Goal: Task Accomplishment & Management: Complete application form

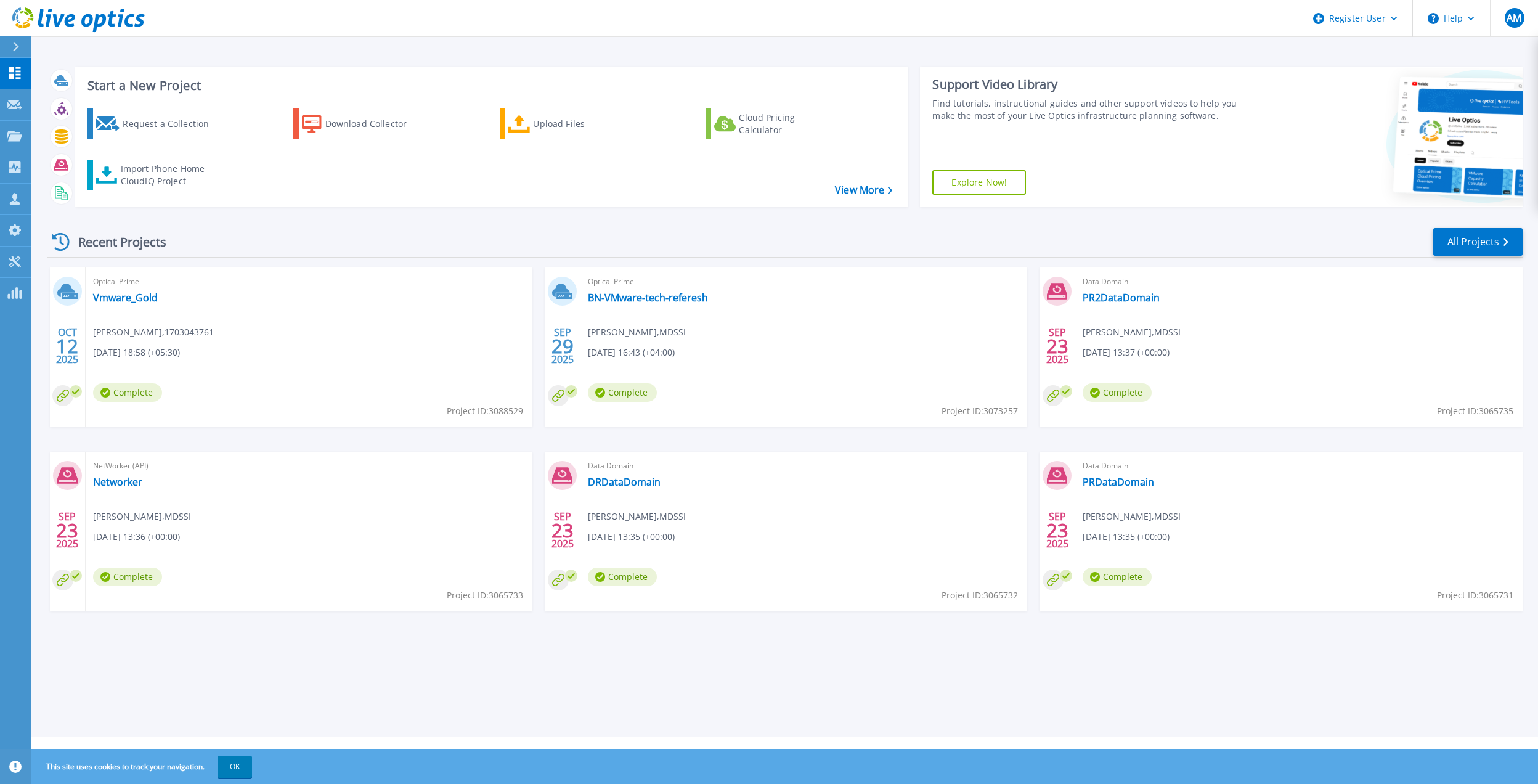
click at [143, 127] on div "Request a Collection" at bounding box center [171, 124] width 99 height 25
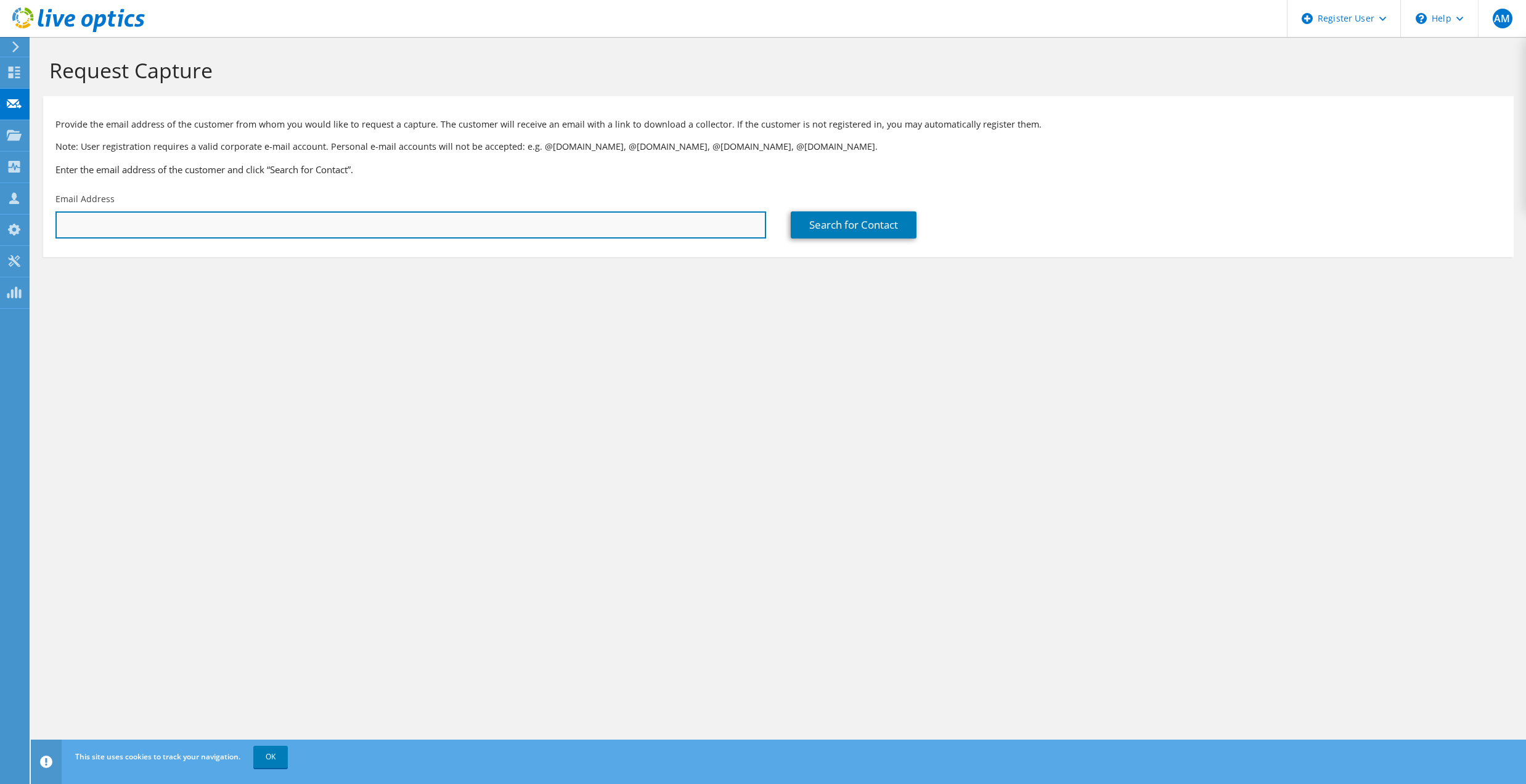
click at [360, 227] on input "text" at bounding box center [411, 224] width 711 height 27
paste input "Agang.Magaji@ahlibank.om"
type input "Agang.Magaji@ahlibank.om"
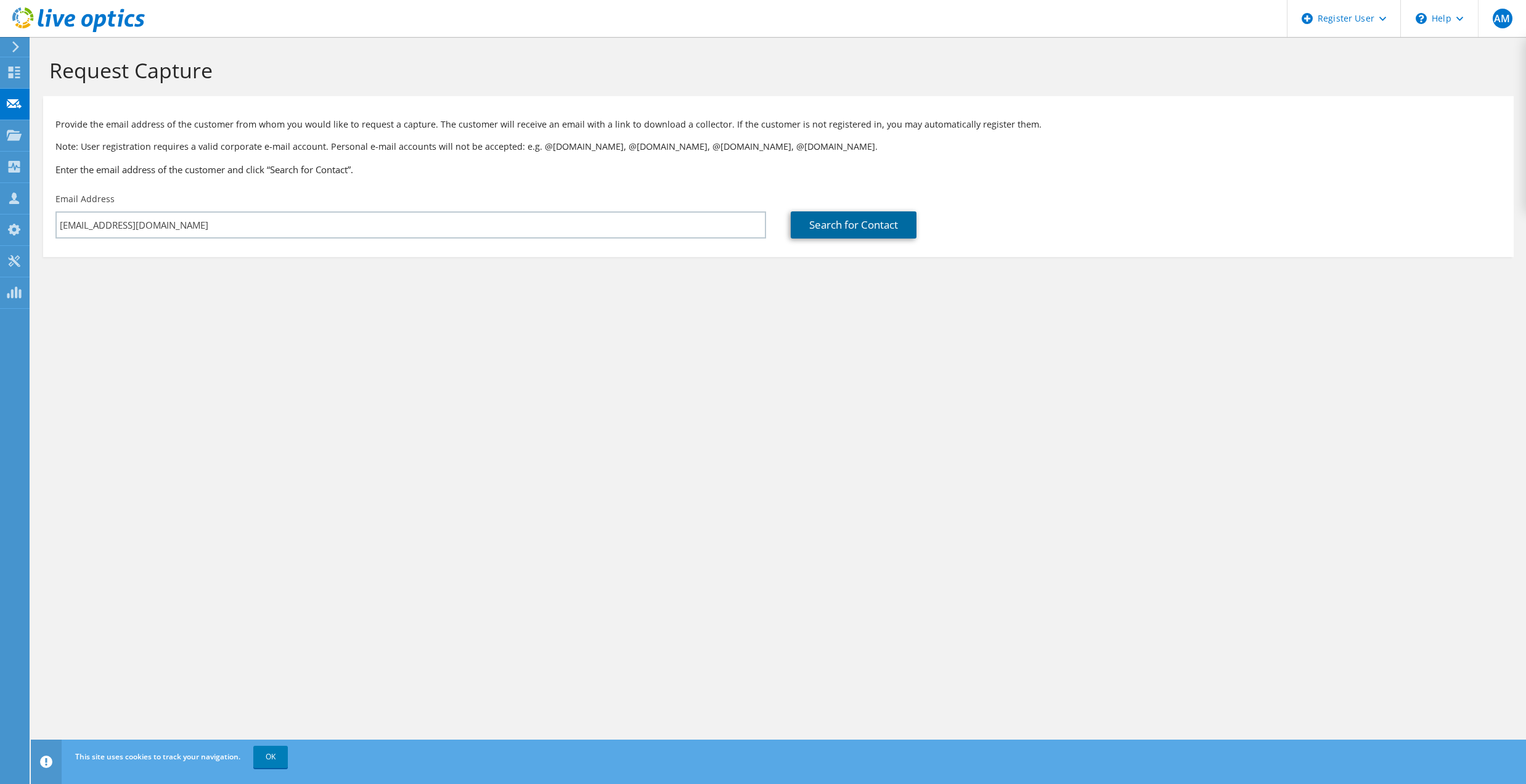
click at [876, 217] on link "Search for Contact" at bounding box center [853, 224] width 126 height 27
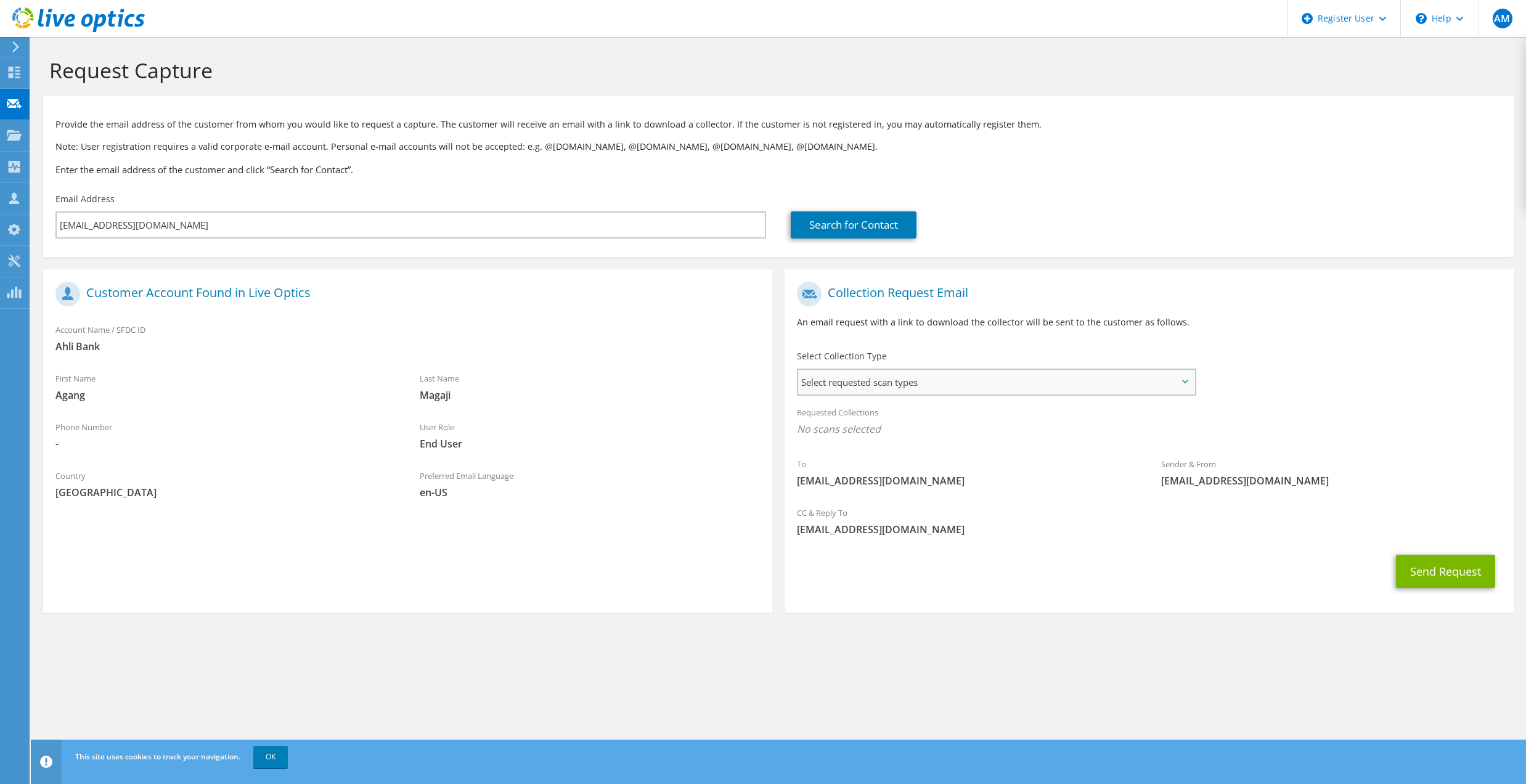
click at [904, 374] on span "Select requested scan types" at bounding box center [997, 382] width 397 height 25
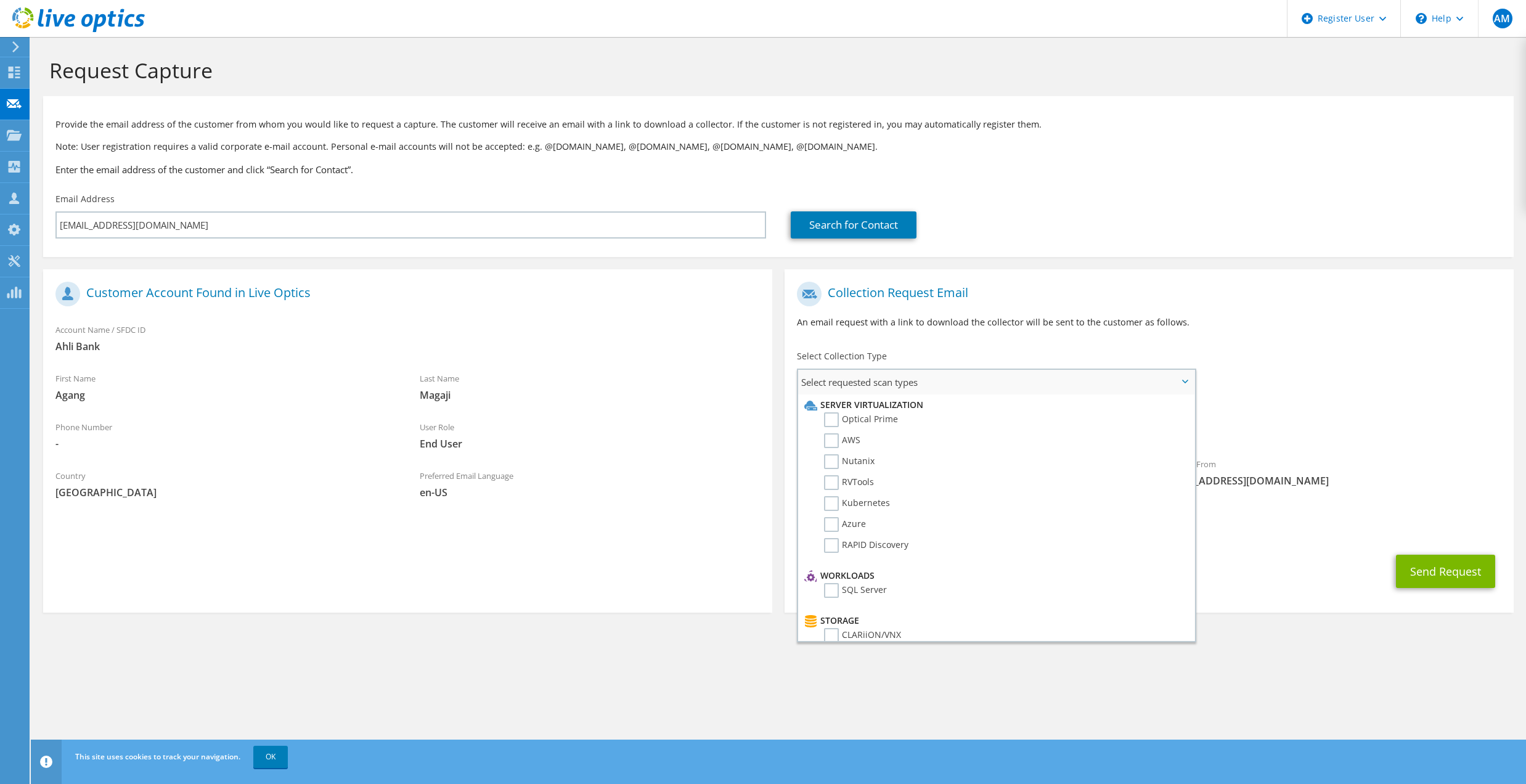
click at [1194, 619] on ul "Server Virtualization Optical Prime AWS Nutanix RVTools" at bounding box center [997, 517] width 397 height 246
click at [831, 547] on label "NetWorker" at bounding box center [855, 554] width 62 height 15
click at [0, 0] on input "NetWorker" at bounding box center [0, 0] width 0 height 0
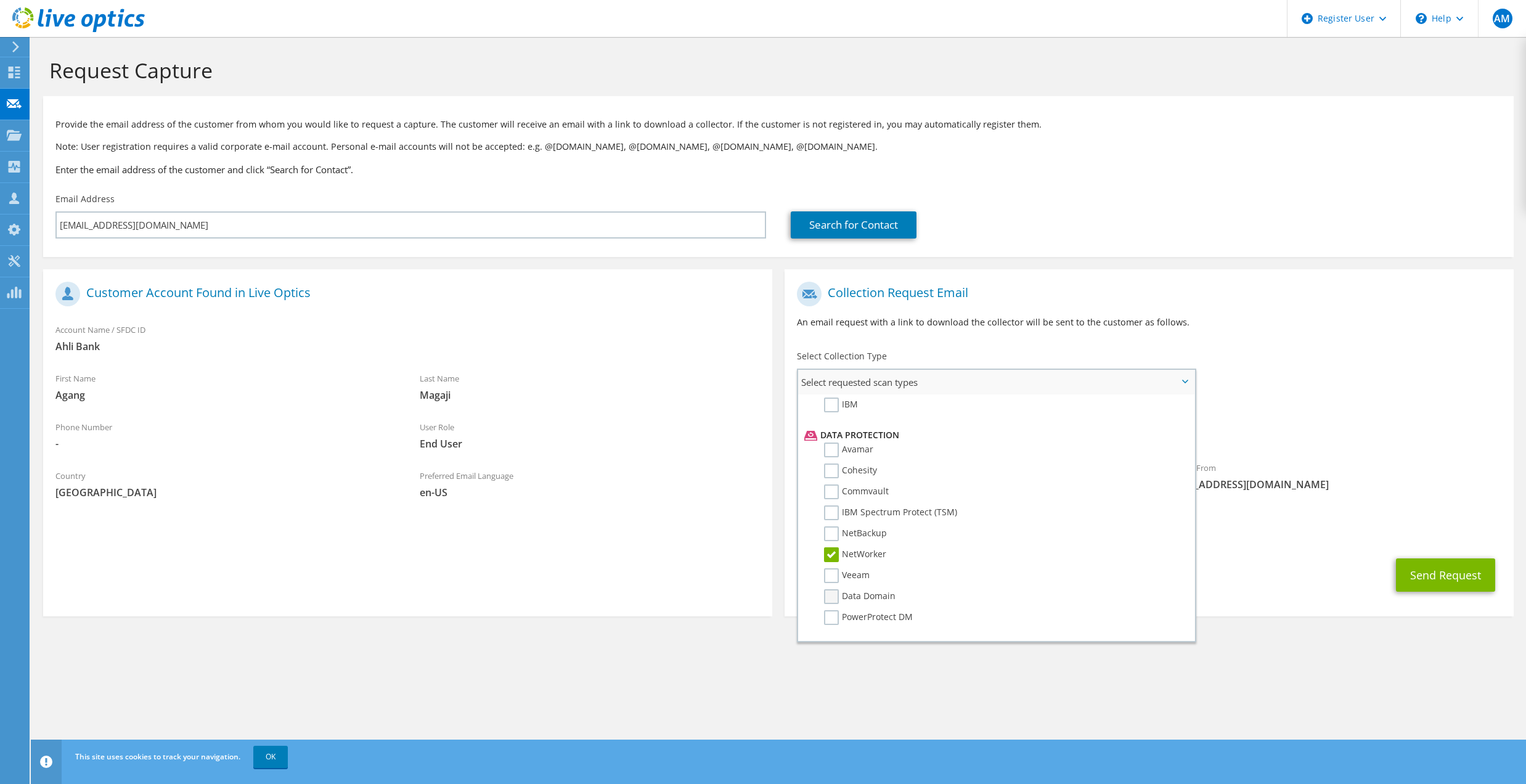
click at [829, 589] on label "Data Domain" at bounding box center [860, 596] width 72 height 15
click at [0, 0] on input "Data Domain" at bounding box center [0, 0] width 0 height 0
click at [1323, 543] on div "CC & Reply To Adeel.Mehmood@Dell.com" at bounding box center [1149, 524] width 730 height 43
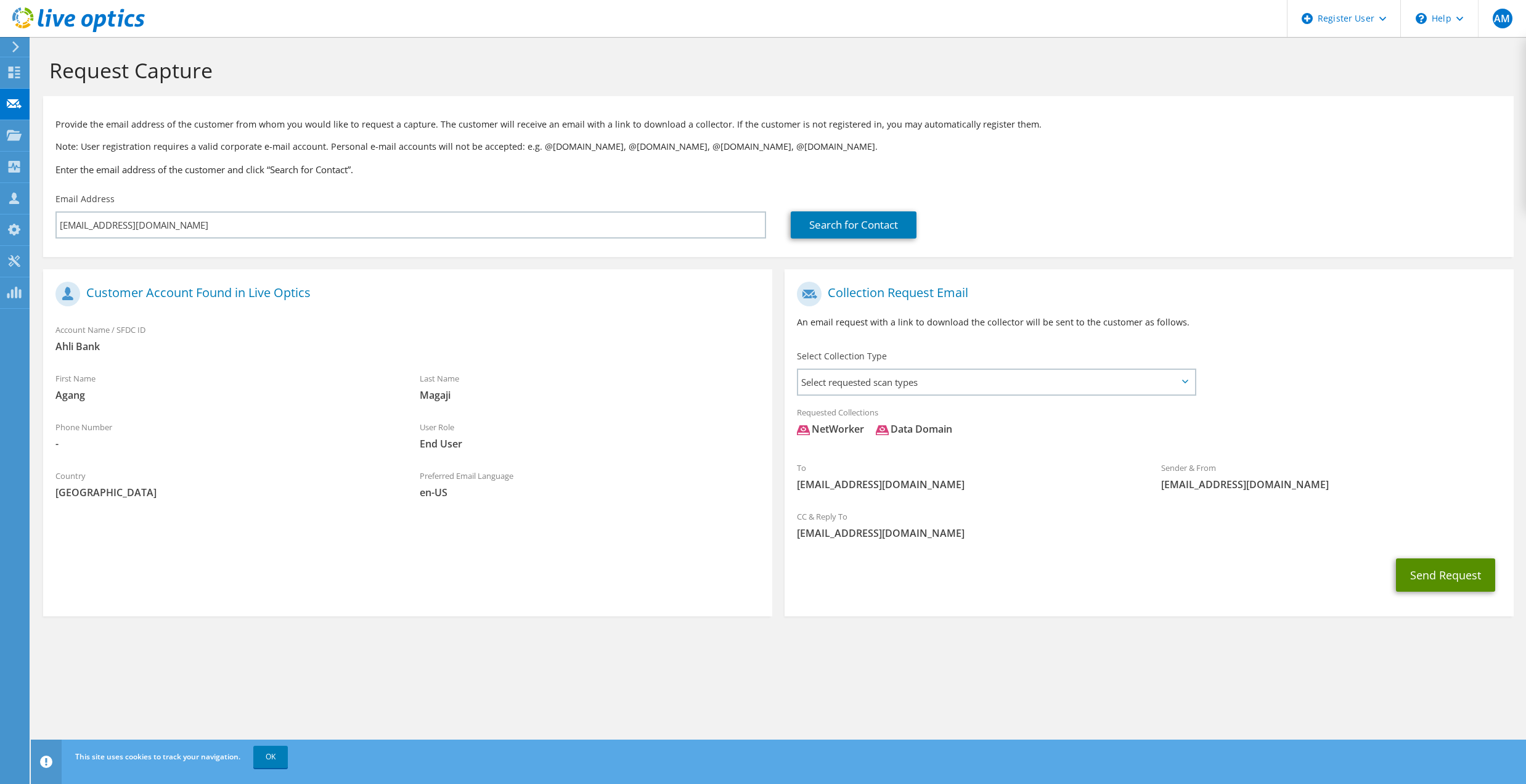
click at [1446, 565] on button "Send Request" at bounding box center [1446, 574] width 100 height 33
